Goal: Check status: Check status

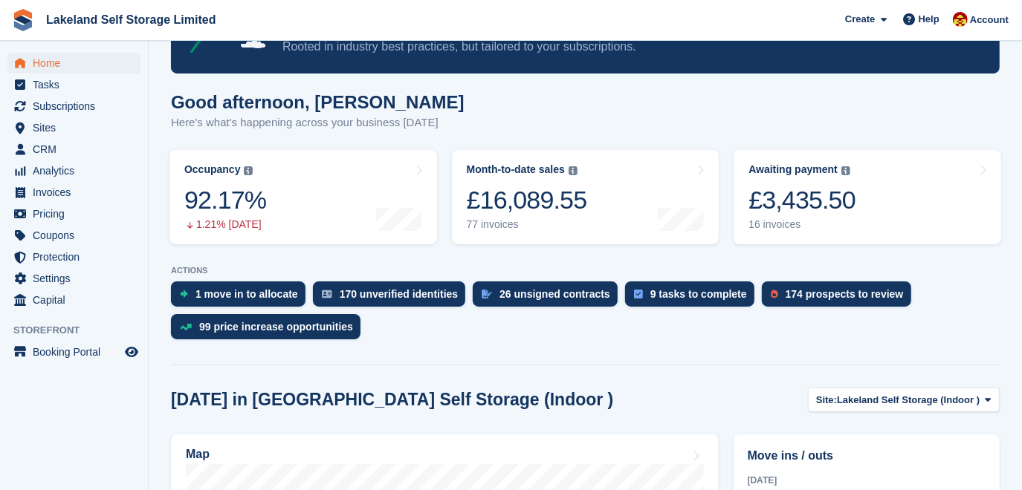
scroll to position [202, 0]
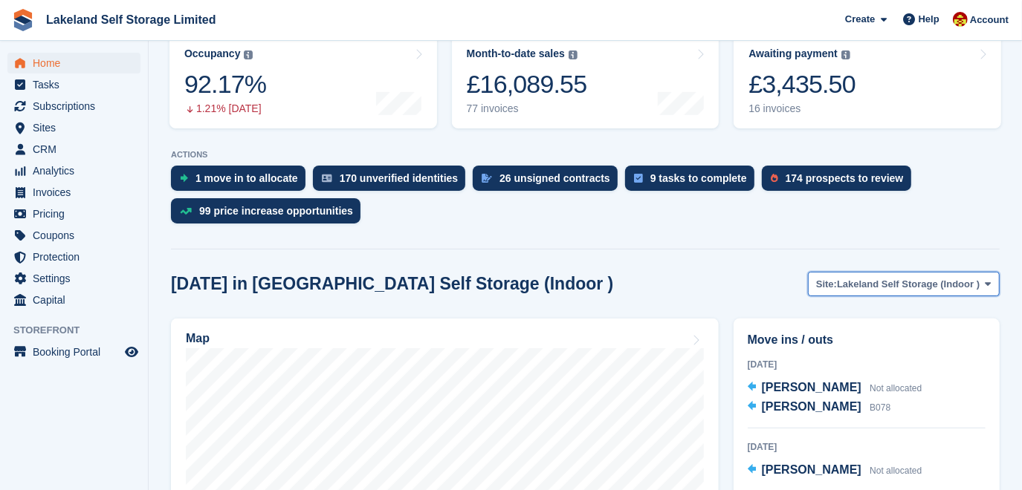
click at [985, 279] on icon at bounding box center [988, 284] width 6 height 10
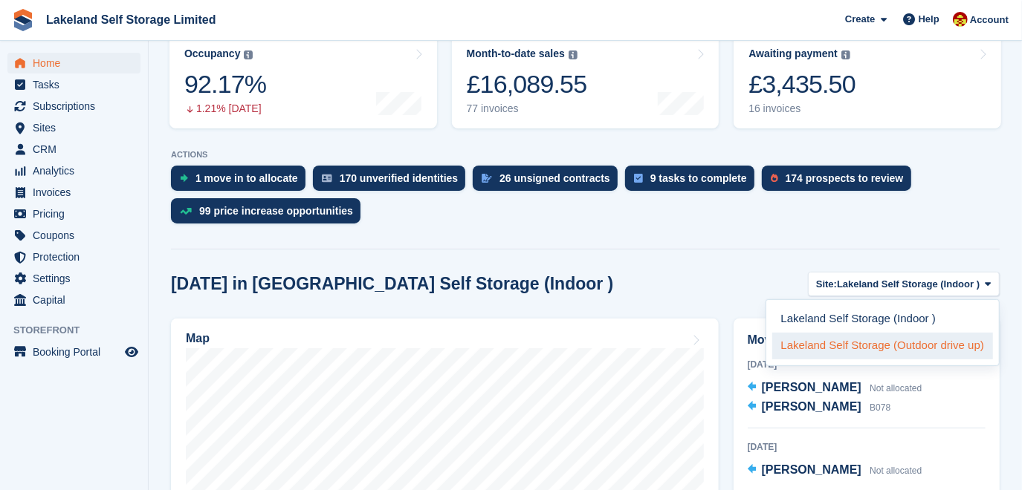
click at [916, 346] on link "Lakeland Self Storage (Outdoor drive up)" at bounding box center [882, 346] width 221 height 27
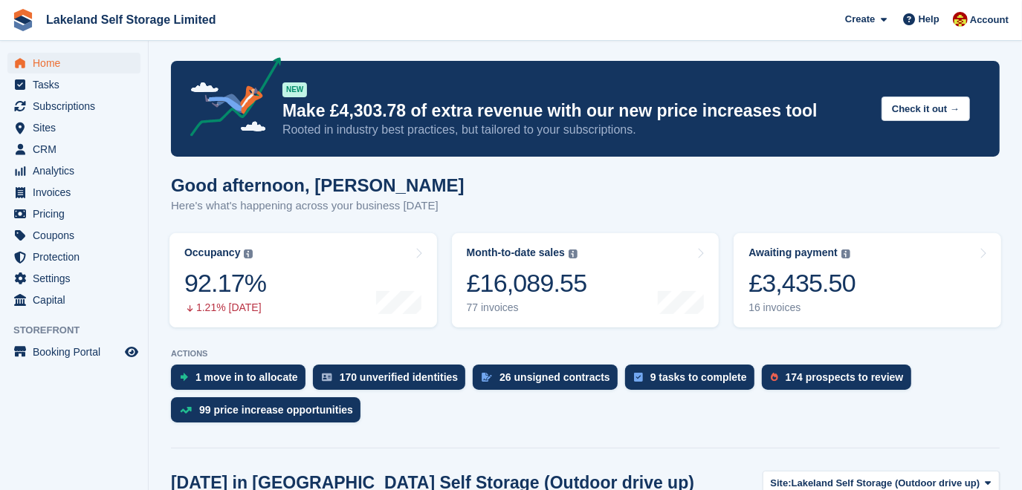
scroll to position [0, 0]
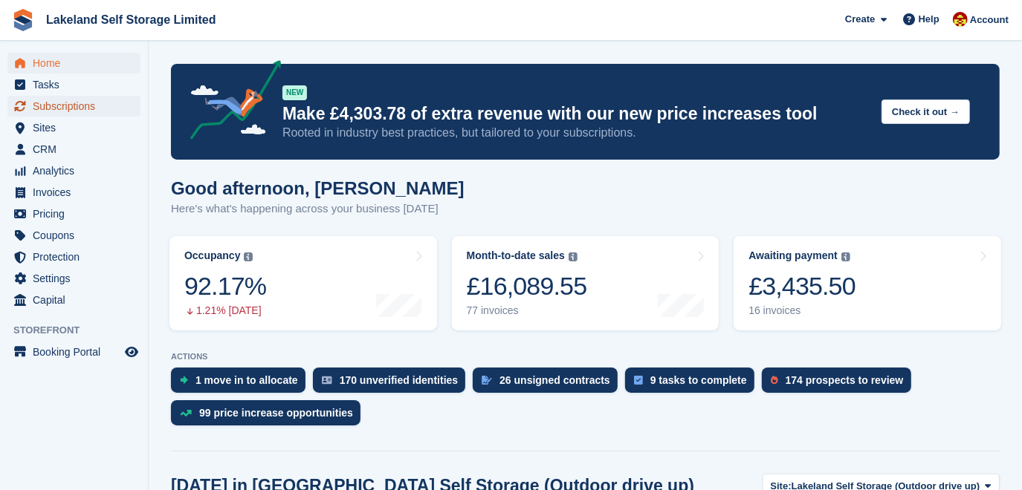
click at [22, 110] on icon "menu" at bounding box center [20, 106] width 11 height 10
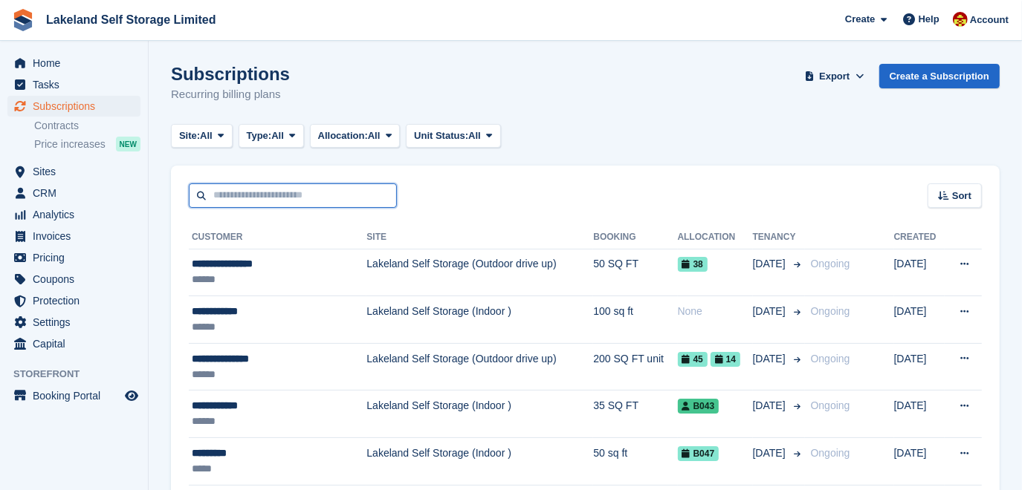
click at [254, 199] on input "text" at bounding box center [293, 196] width 208 height 25
type input "*******"
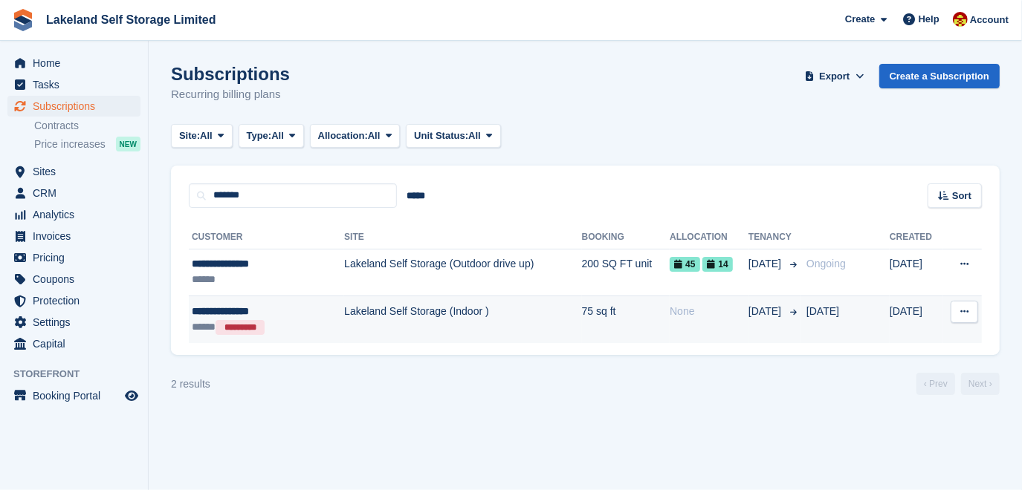
click at [443, 309] on td "Lakeland Self Storage (Indoor )" at bounding box center [462, 319] width 237 height 47
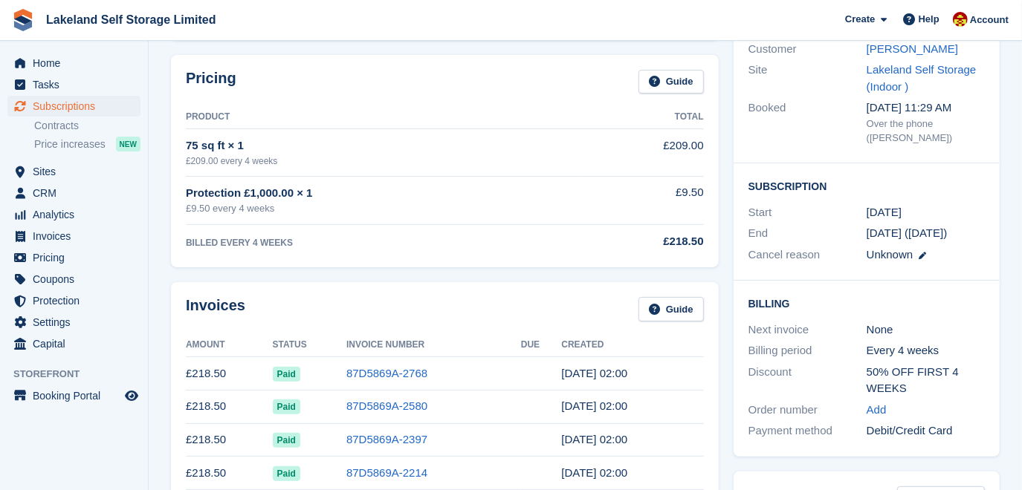
scroll to position [202, 0]
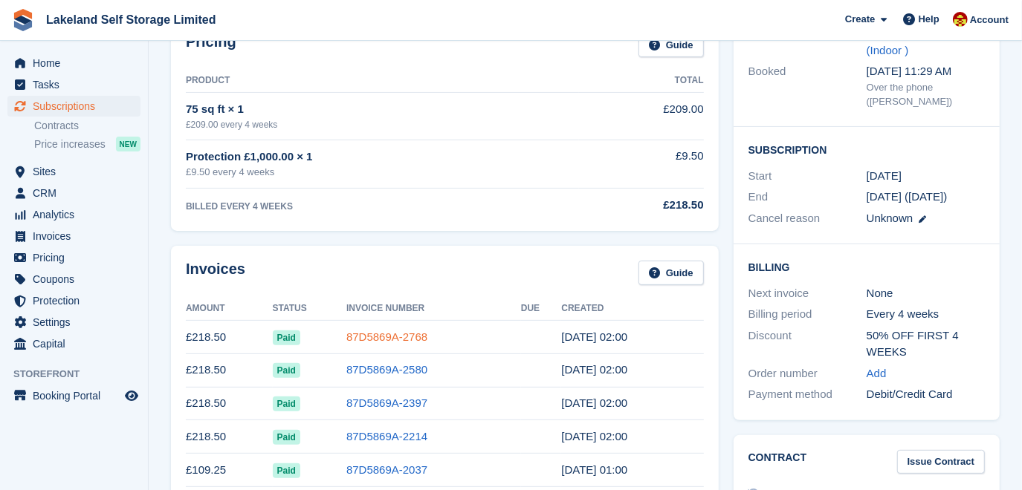
click at [392, 337] on link "87D5869A-2768" at bounding box center [386, 337] width 81 height 13
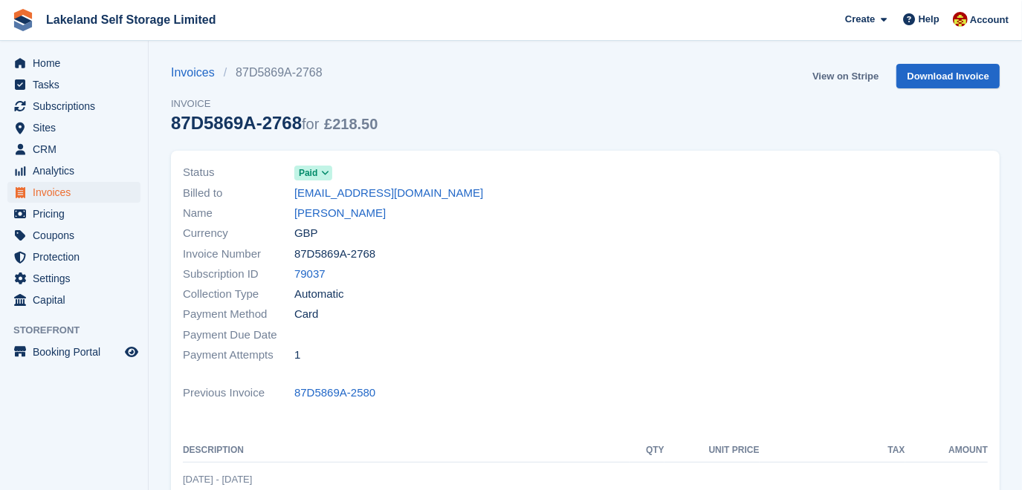
click at [866, 74] on link "View on Stripe" at bounding box center [845, 76] width 78 height 25
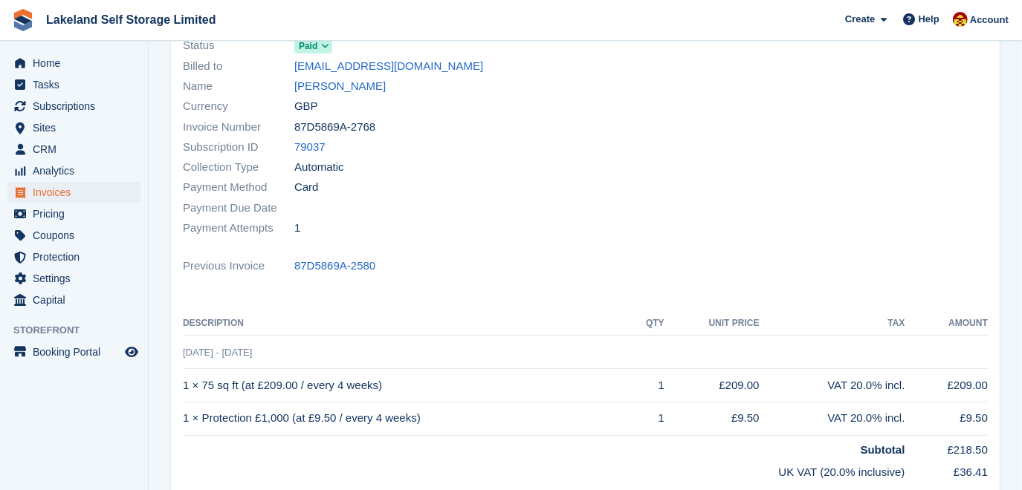
scroll to position [134, 0]
